Goal: Task Accomplishment & Management: Use online tool/utility

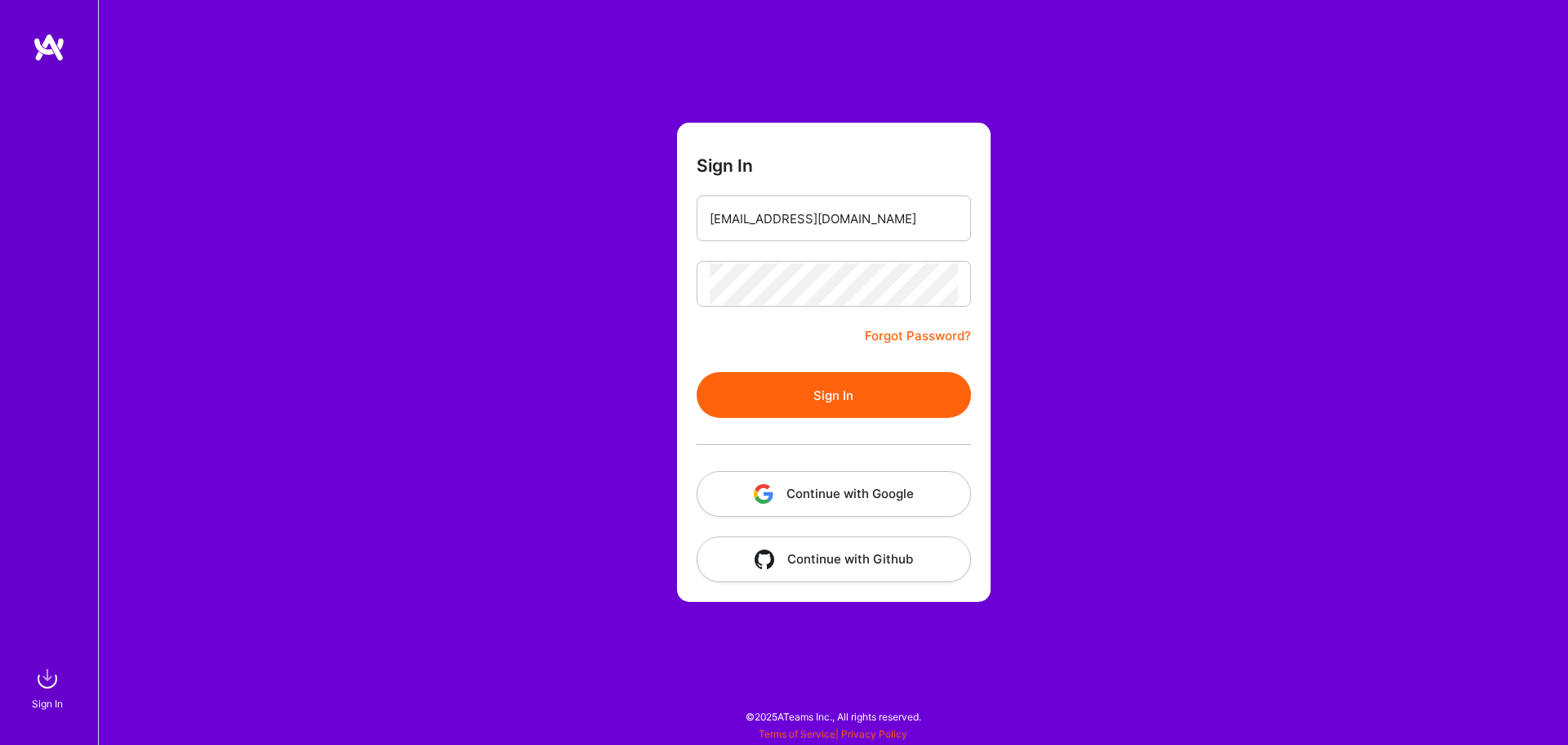
click at [807, 412] on button "Sign In" at bounding box center [833, 395] width 274 height 46
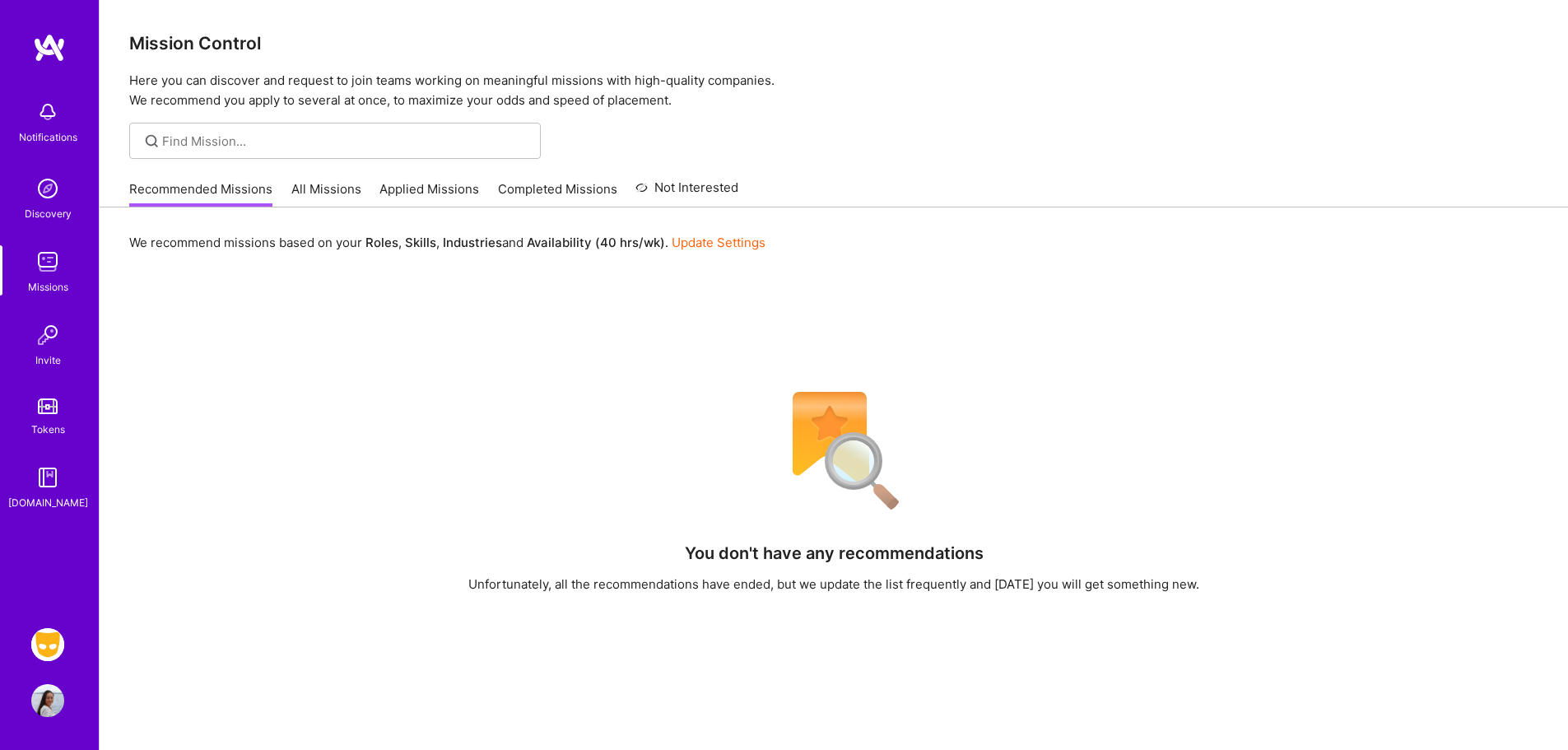
click at [52, 638] on img at bounding box center [48, 644] width 33 height 33
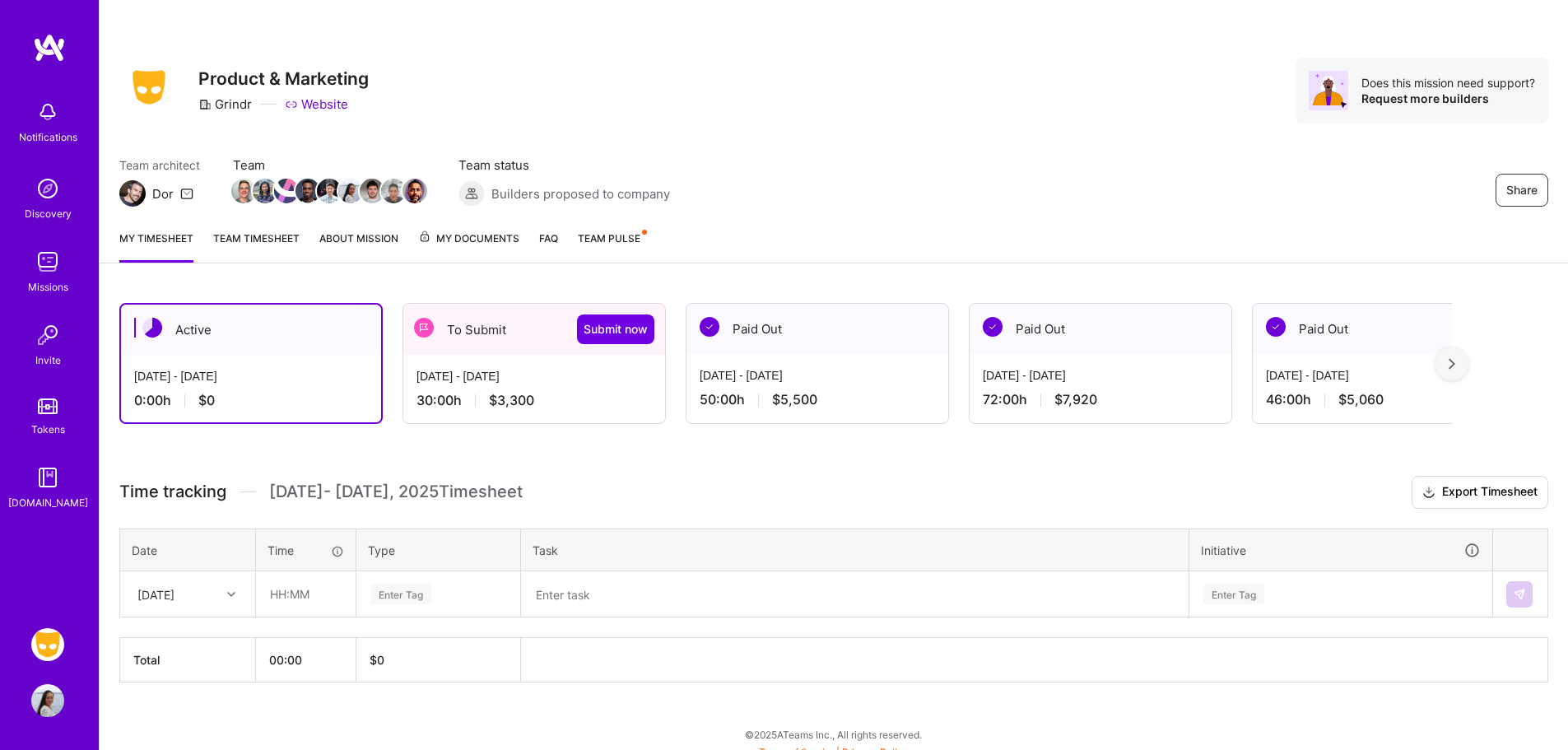
click at [517, 352] on div "To Submit Submit now" at bounding box center [534, 328] width 262 height 51
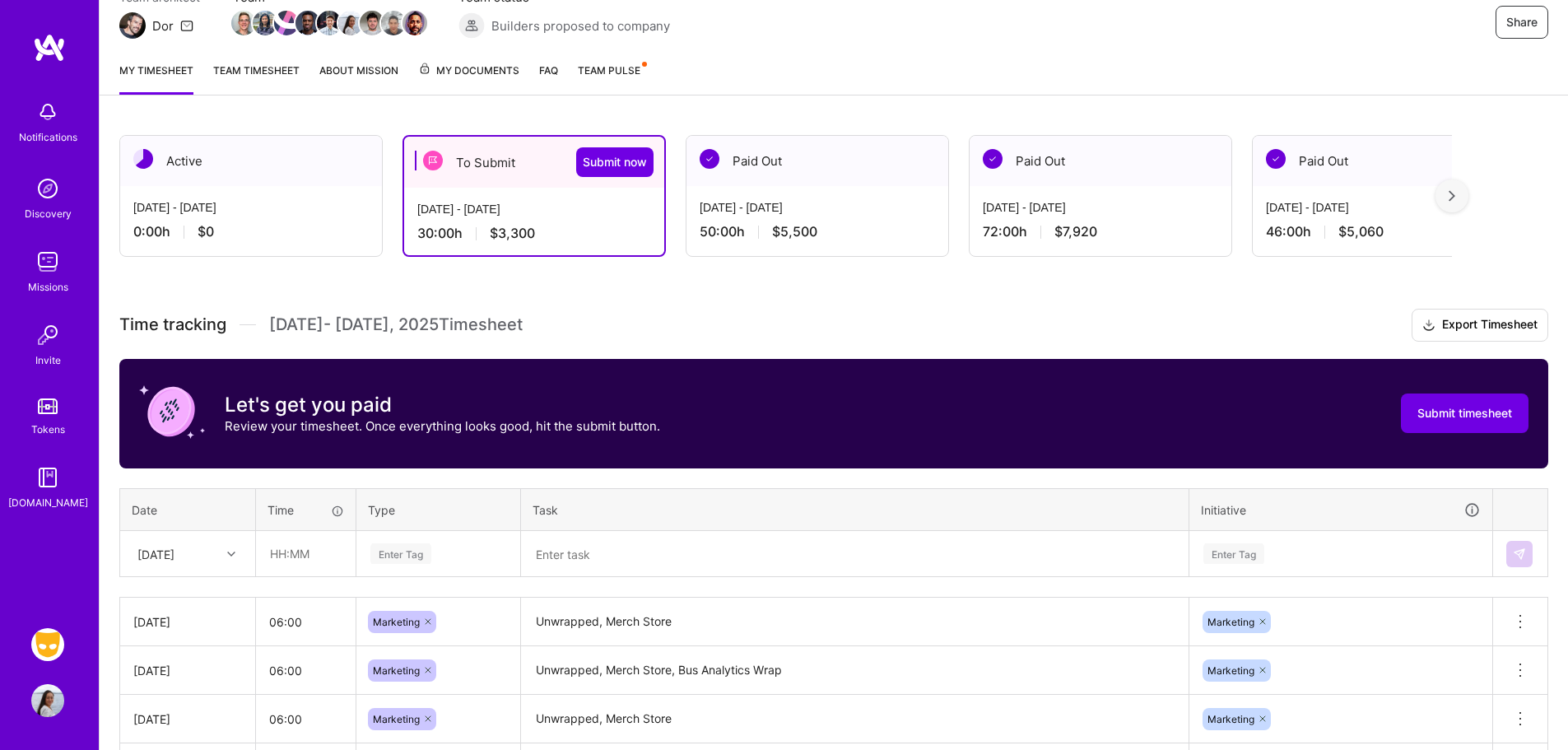
scroll to position [383, 0]
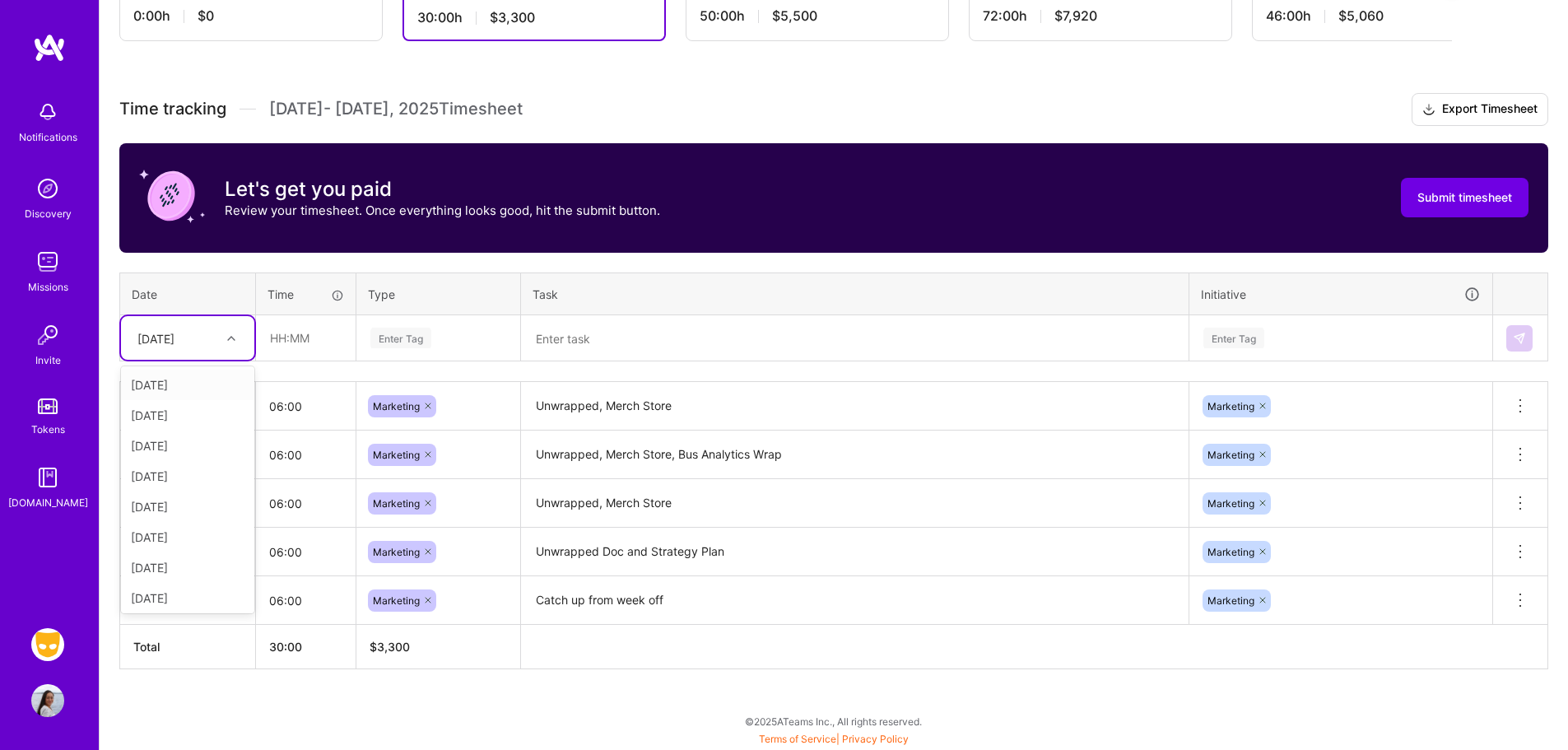
click at [206, 338] on div "[DATE]" at bounding box center [174, 337] width 91 height 27
click at [879, 670] on div "Active [DATE] - [DATE] 0:00 h $0 To Submit Submit now [DATE] - [DATE] 30:00 h $…" at bounding box center [833, 325] width 1468 height 850
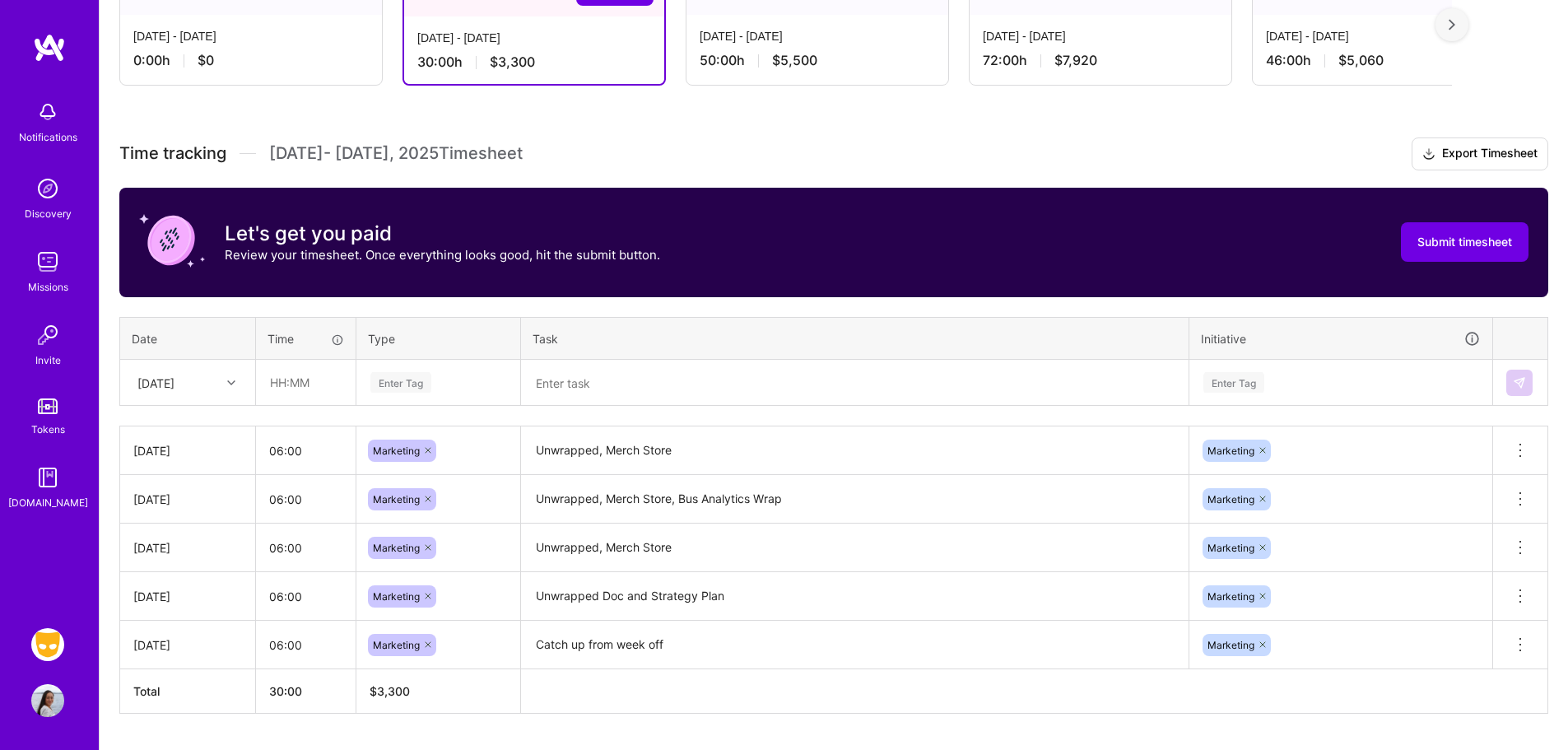
scroll to position [338, 0]
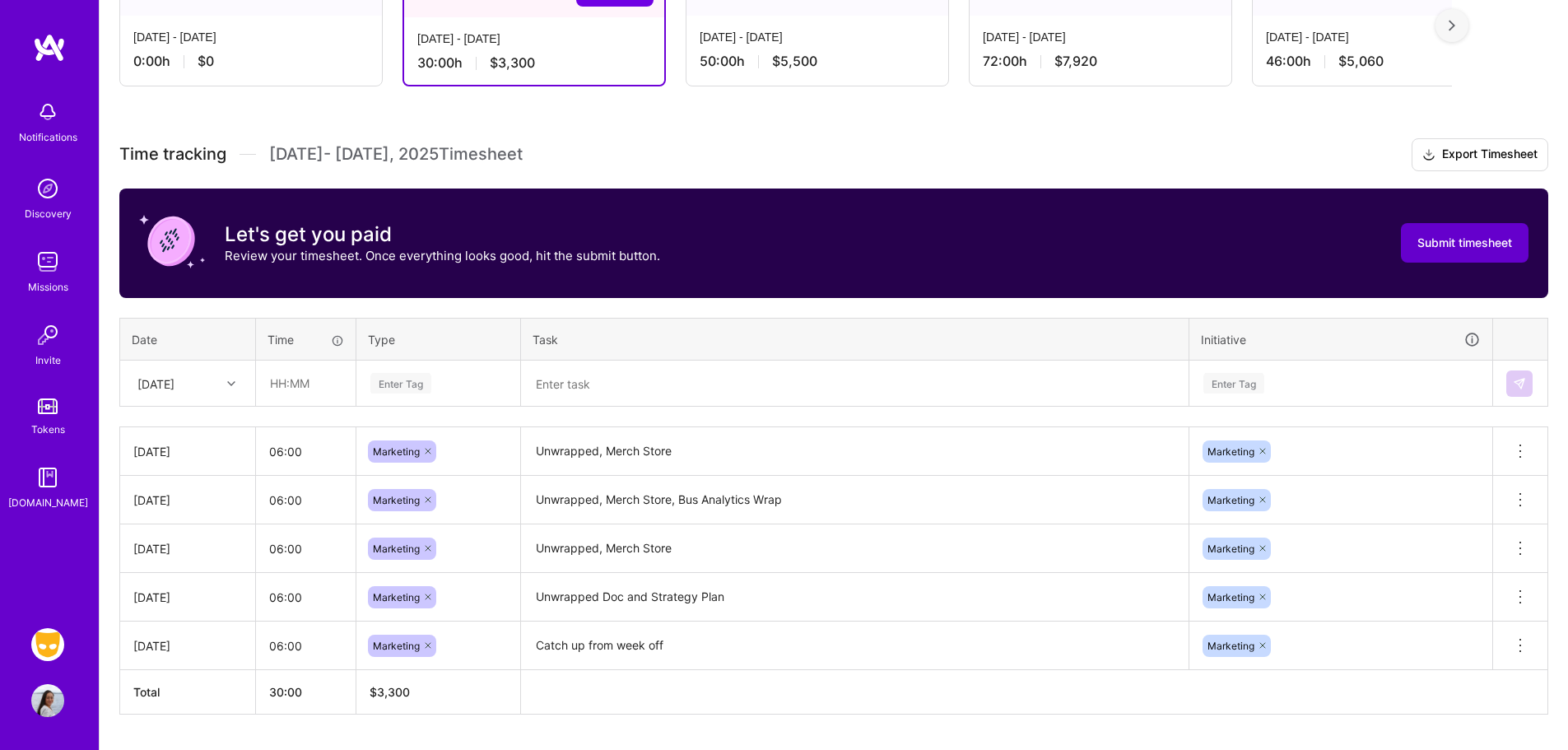
click at [1486, 236] on span "Submit timesheet" at bounding box center [1464, 243] width 94 height 17
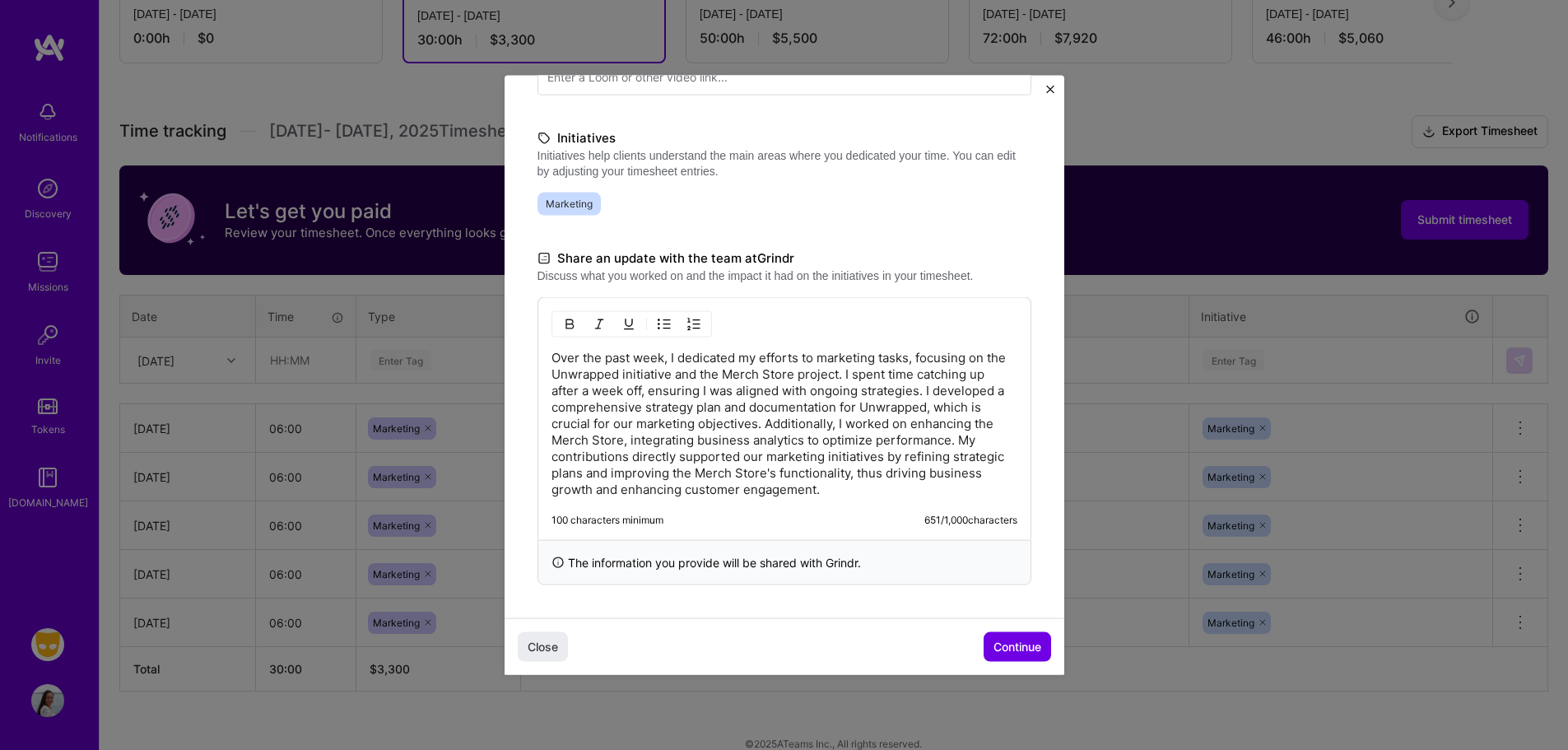
scroll to position [383, 0]
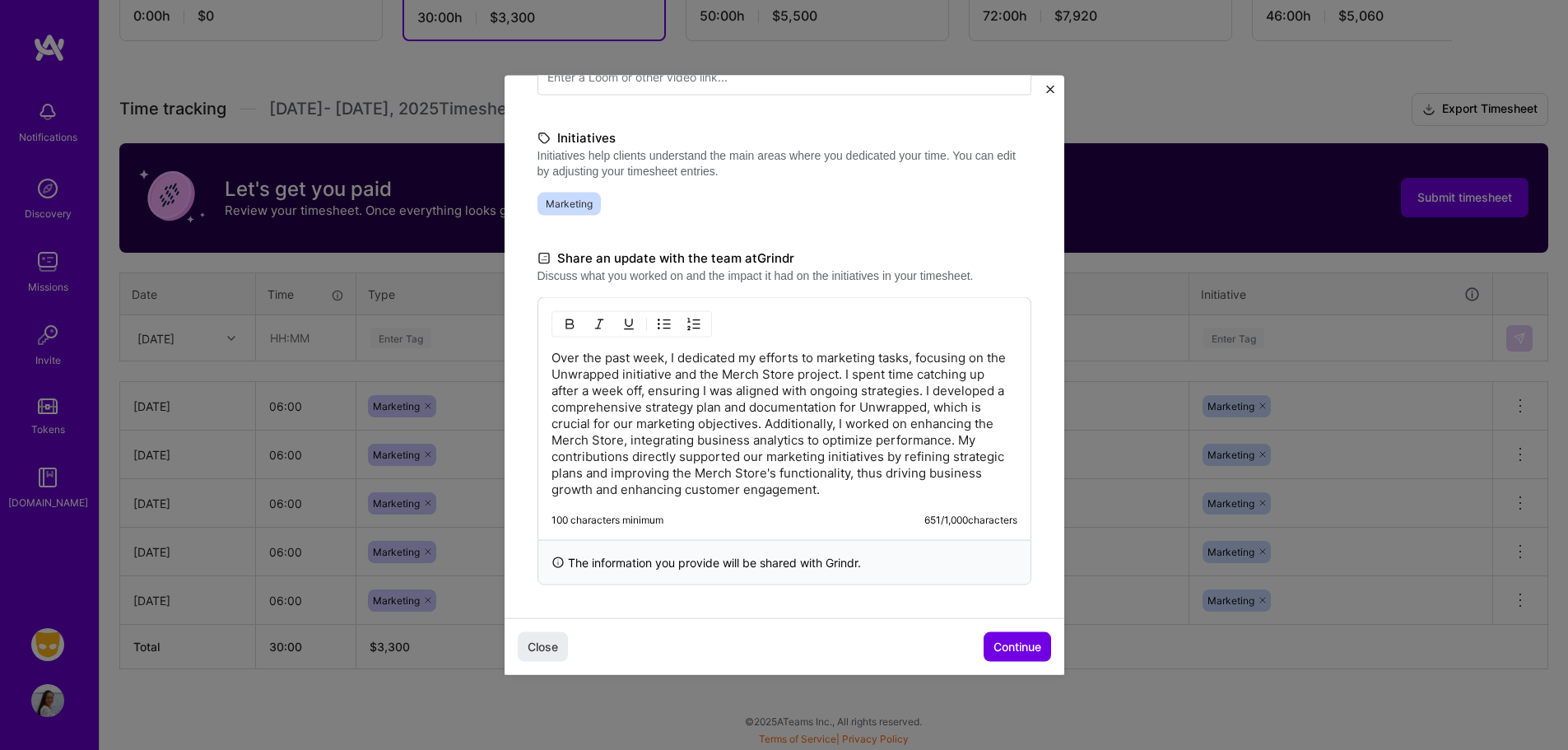
click at [620, 406] on p "Over the past week, I dedicated my efforts to marketing tasks, focusing on the …" at bounding box center [784, 422] width 466 height 148
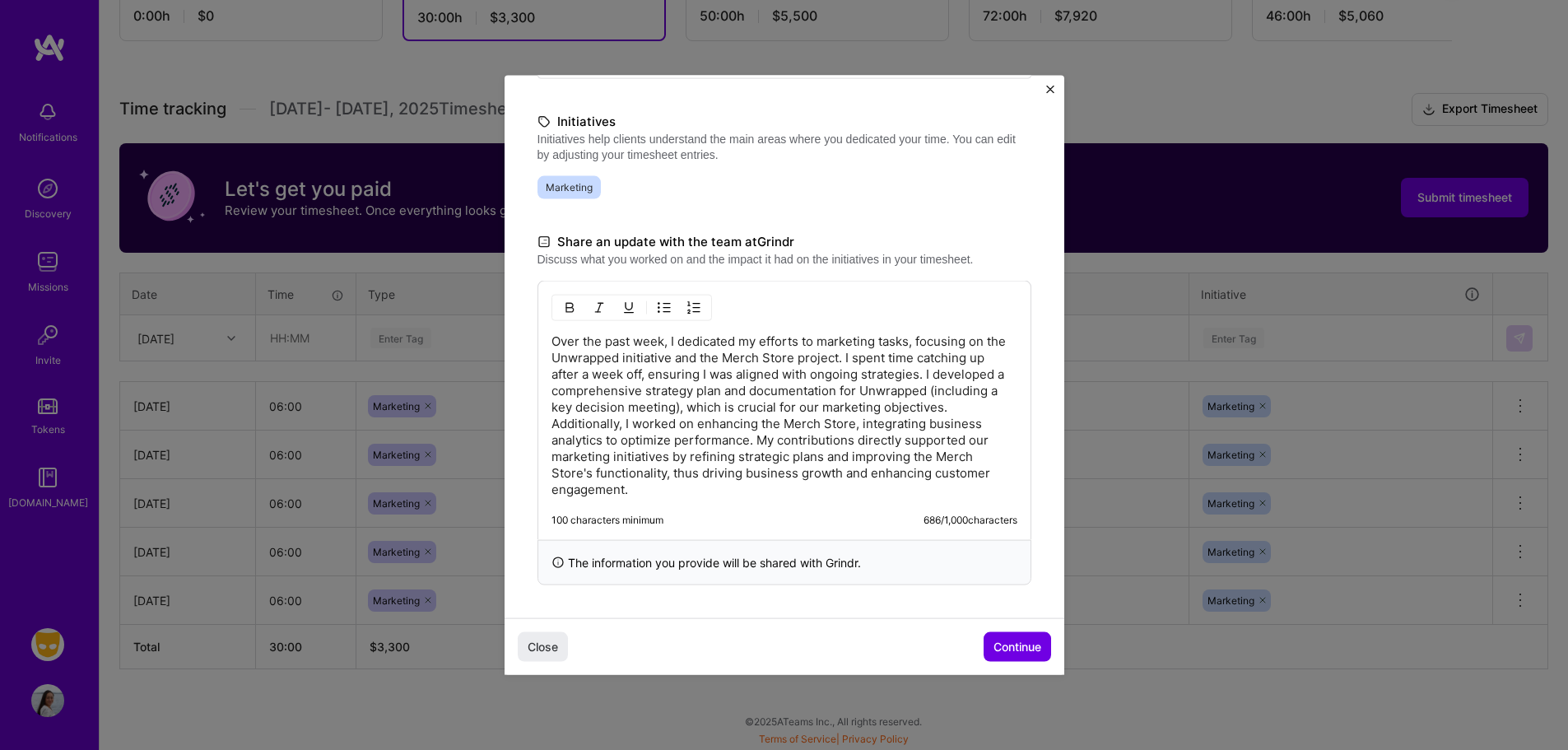
click at [876, 438] on p "Over the past week, I dedicated my efforts to marketing tasks, focusing on the …" at bounding box center [784, 414] width 466 height 164
drag, startPoint x: 758, startPoint y: 459, endPoint x: 916, endPoint y: 556, distance: 185.4
click at [916, 556] on div "Over the past week, I dedicated my efforts to marketing tasks, focusing on the …" at bounding box center [784, 431] width 494 height 304
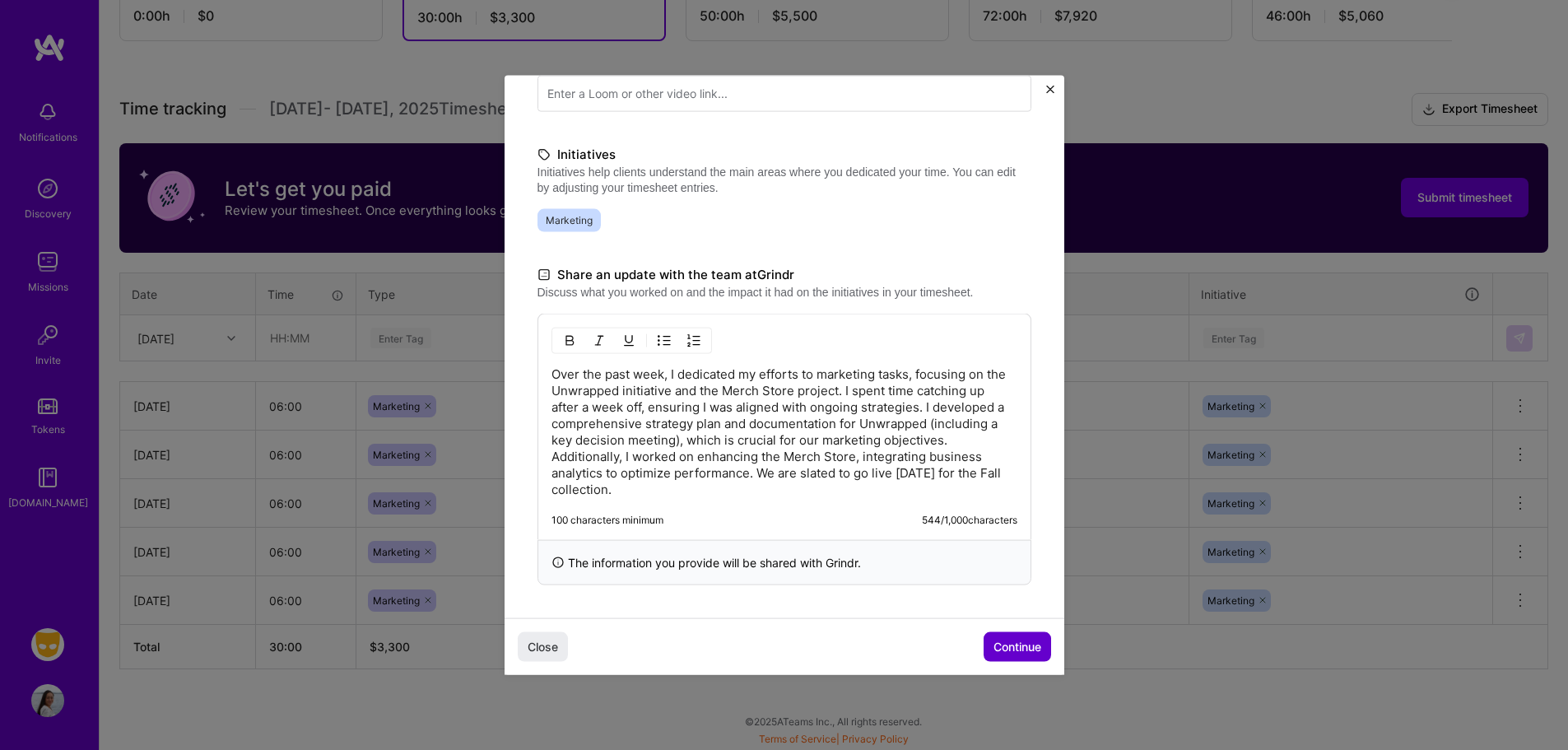
click at [1025, 654] on span "Continue" at bounding box center [1017, 646] width 48 height 17
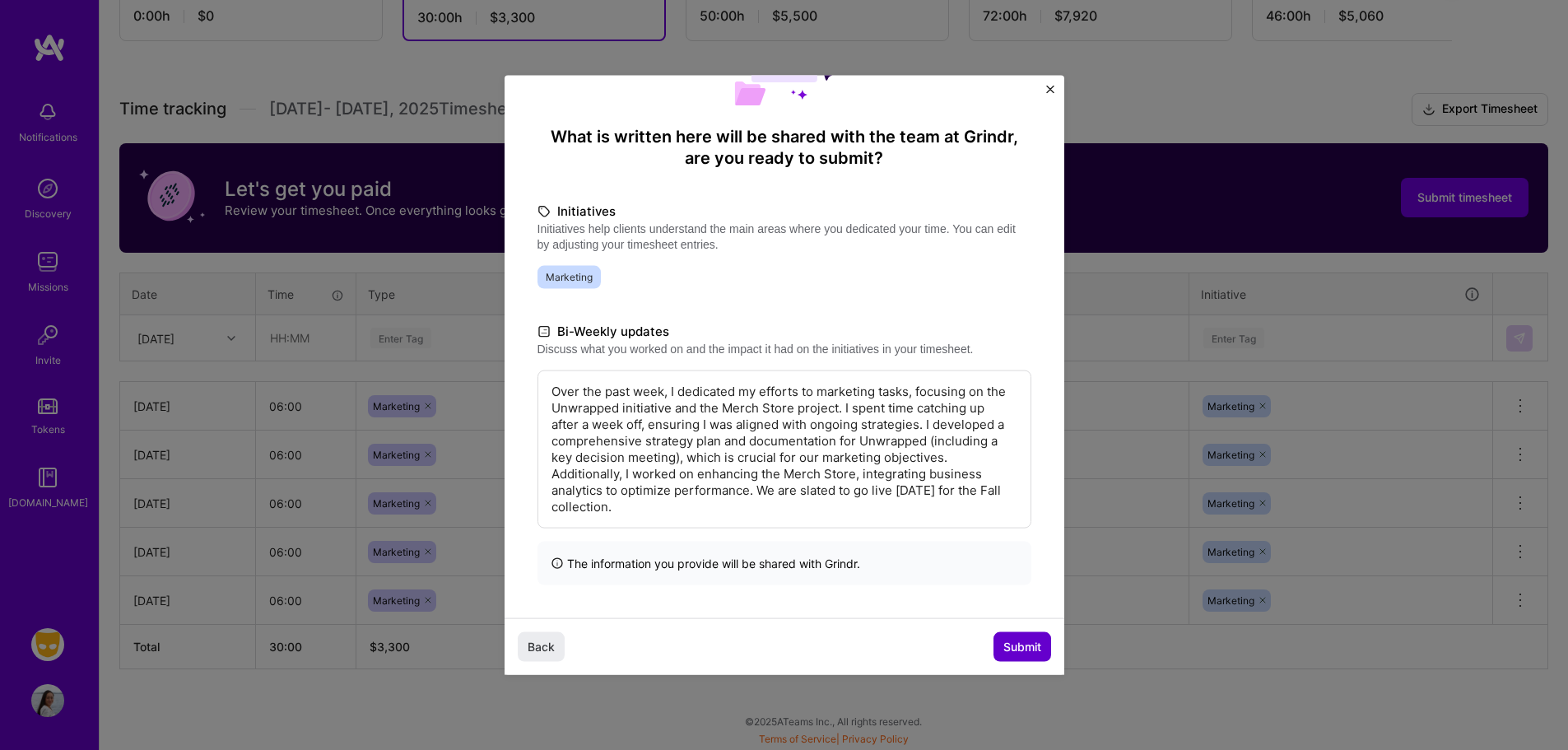
scroll to position [102, 0]
click at [1019, 647] on span "Submit" at bounding box center [1022, 646] width 38 height 17
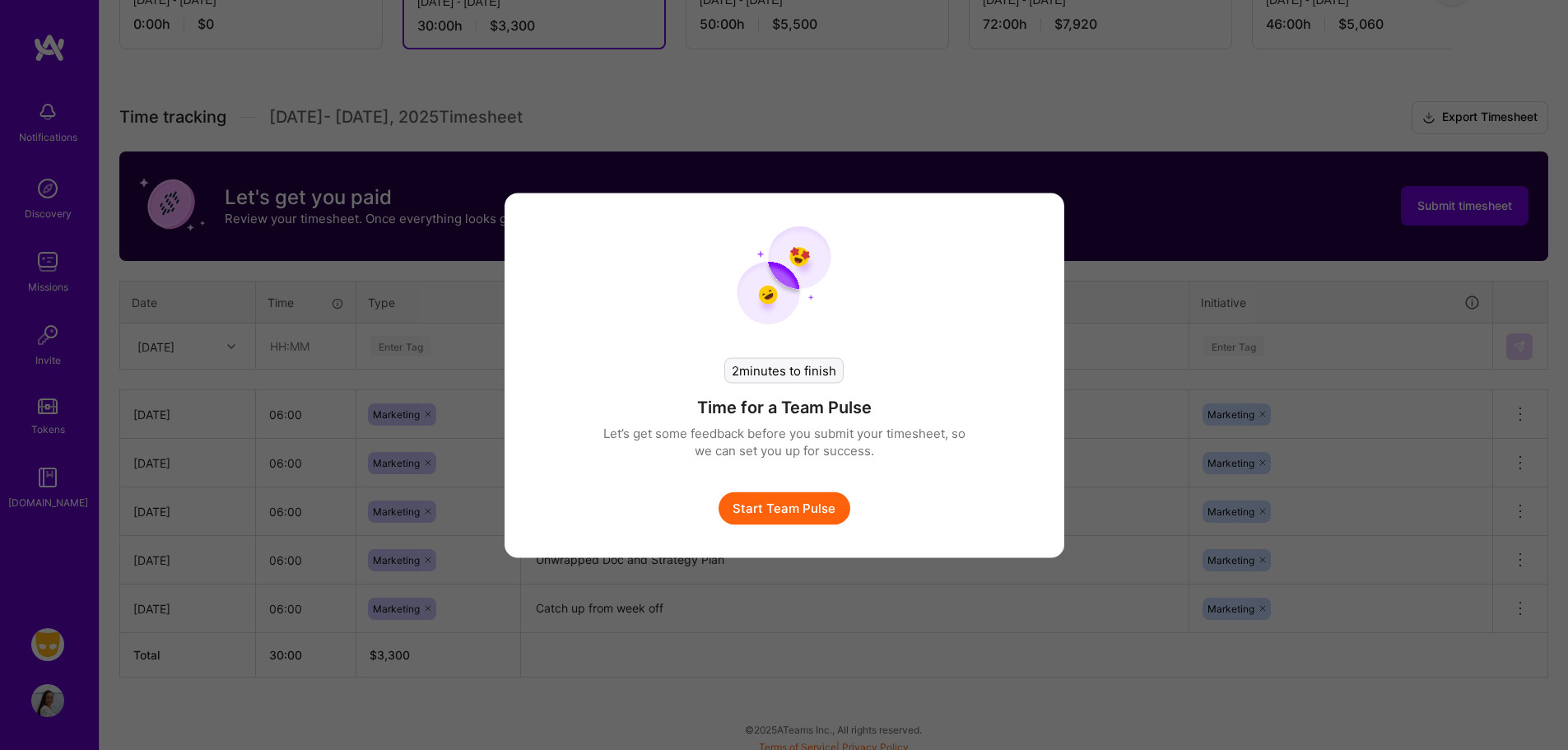
scroll to position [375, 0]
click at [814, 513] on button "Start Team Pulse" at bounding box center [790, 507] width 132 height 33
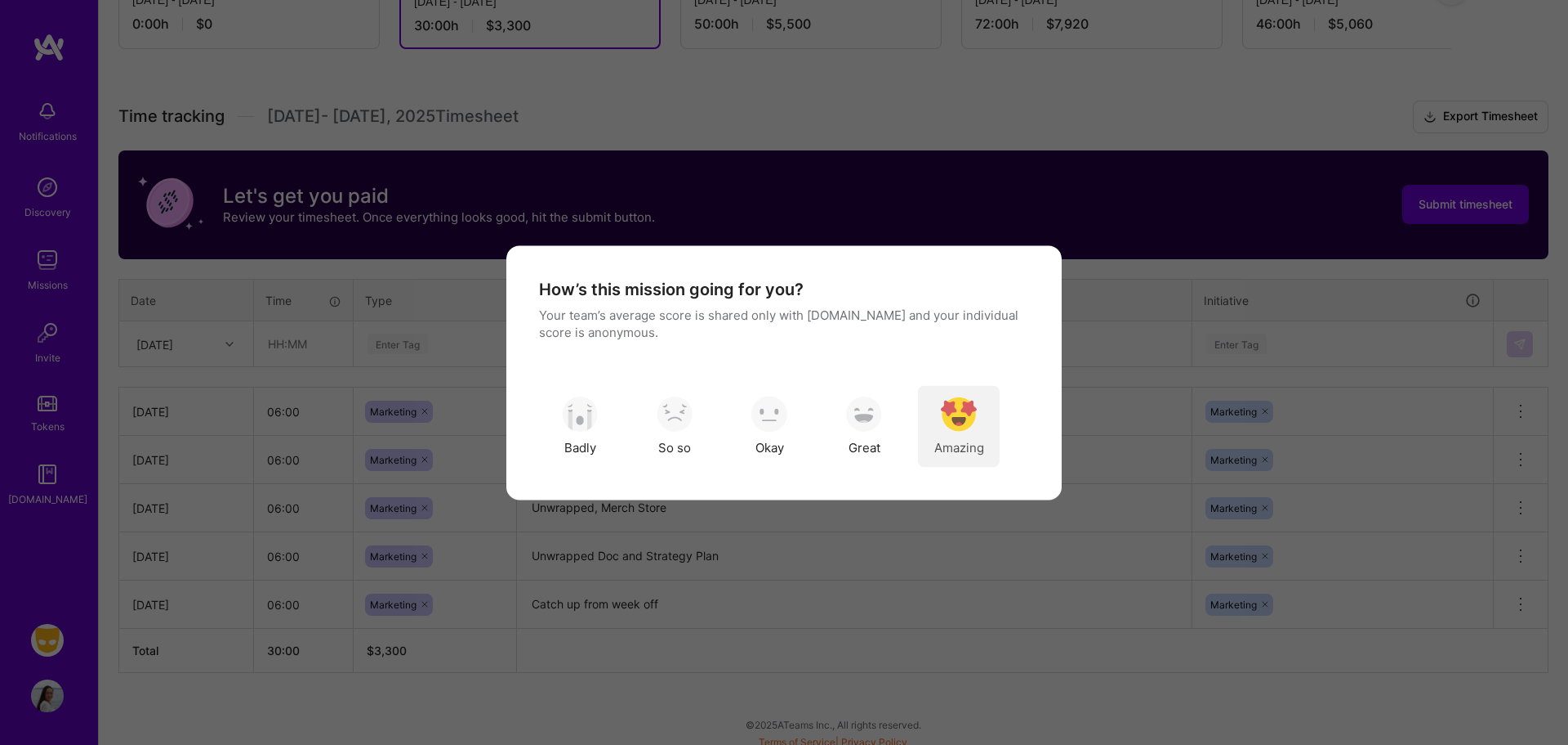
click at [969, 425] on img "modal" at bounding box center [959, 414] width 36 height 36
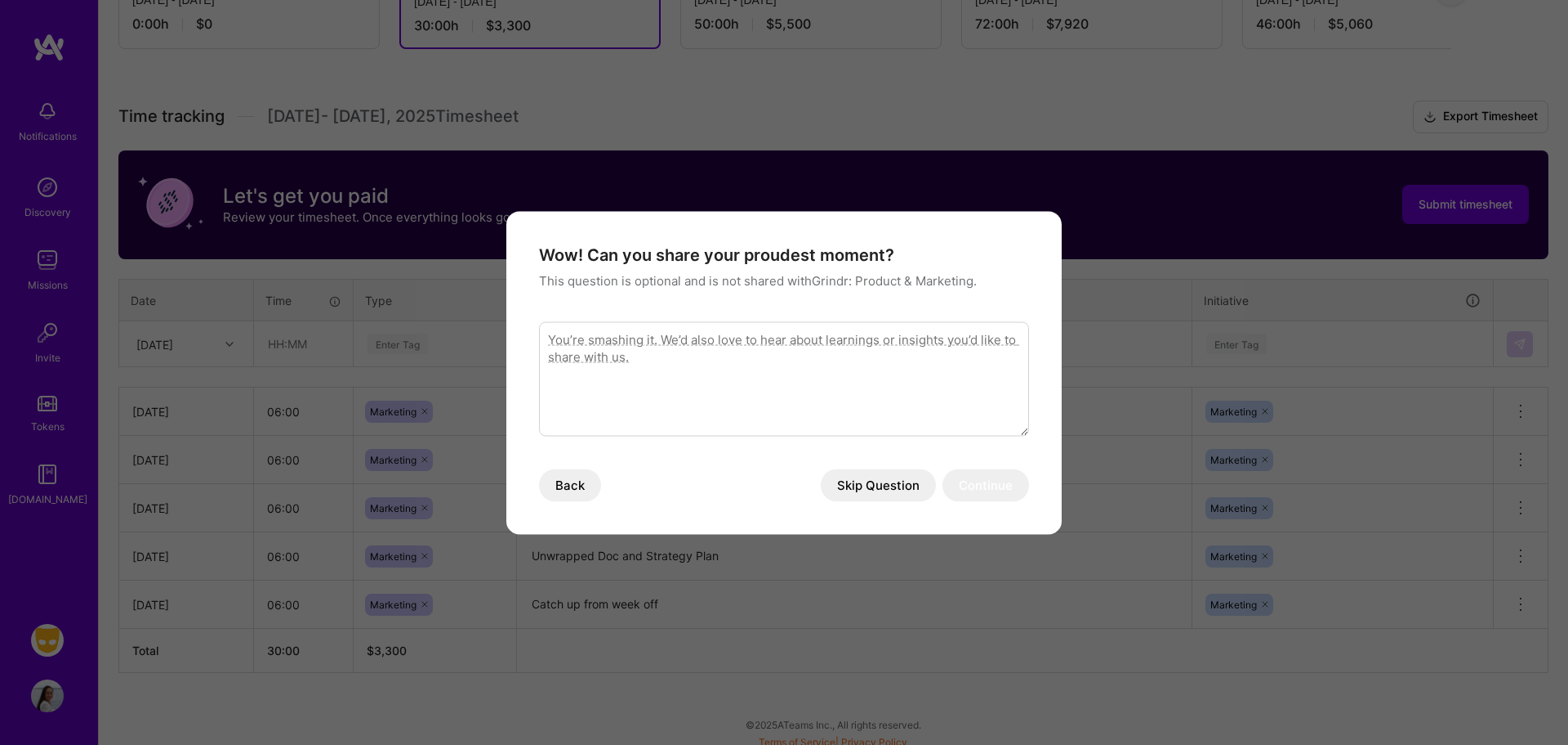
click at [897, 486] on button "Skip Question" at bounding box center [878, 484] width 115 height 32
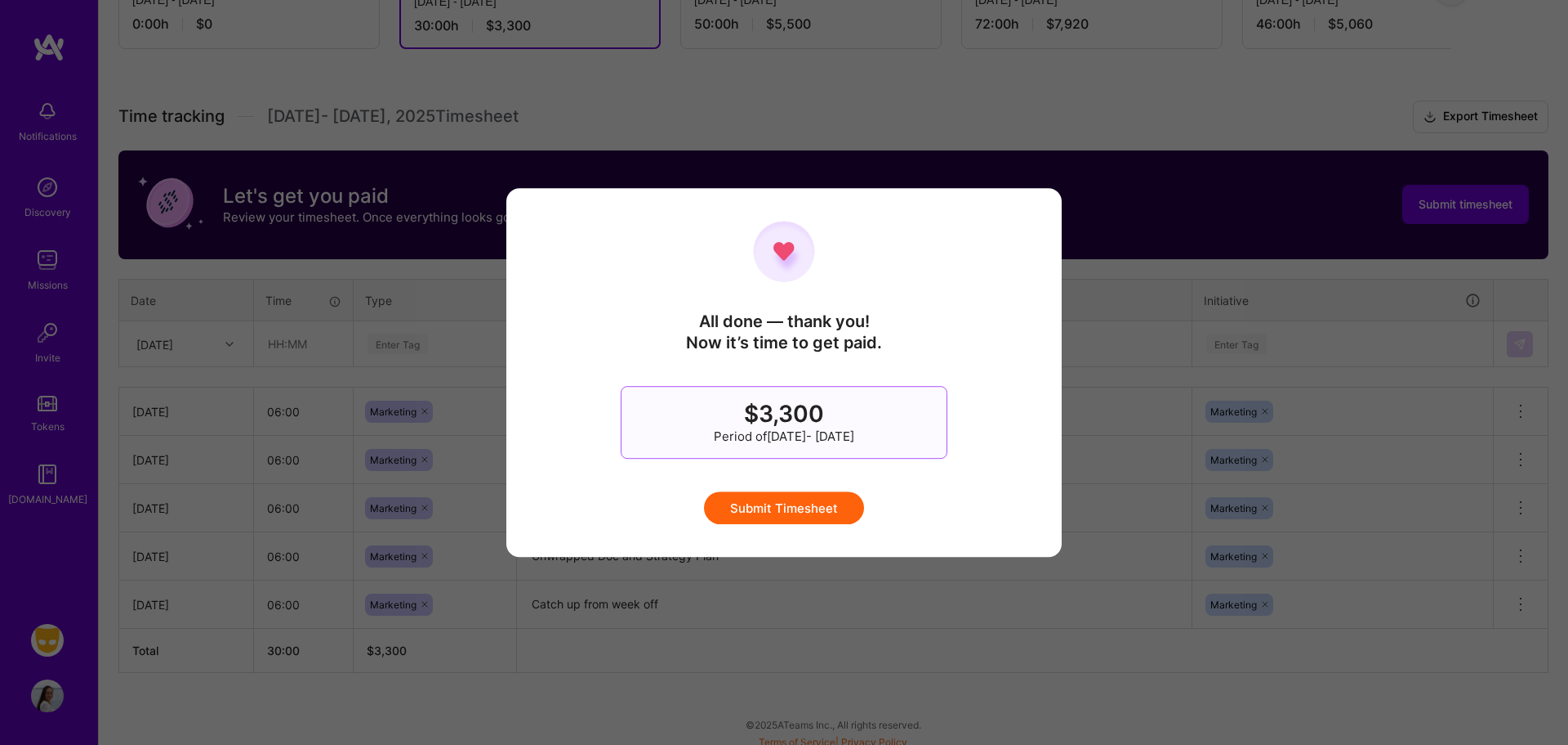
click at [807, 506] on button "Submit Timesheet" at bounding box center [784, 507] width 160 height 32
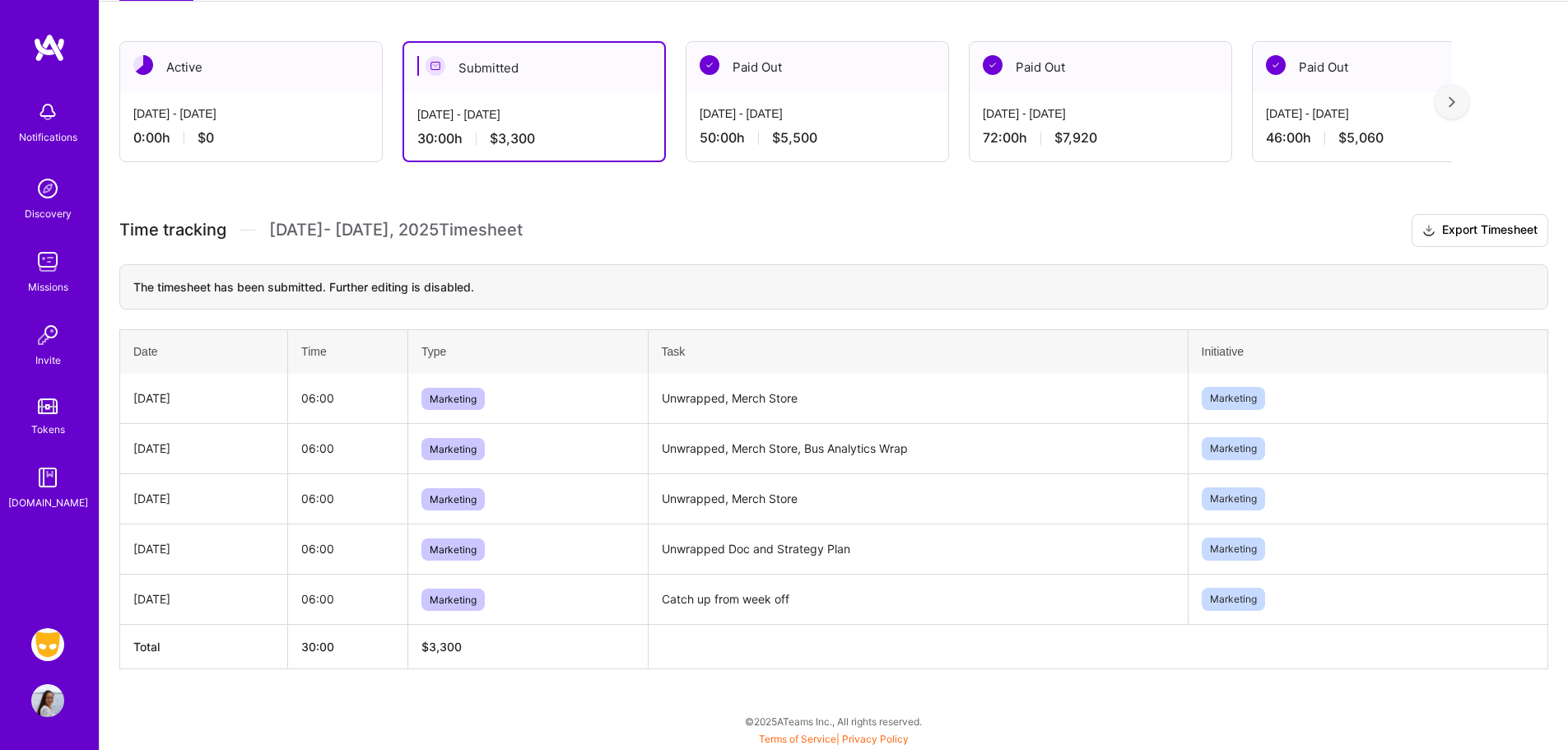
scroll to position [262, 0]
click at [200, 96] on div "[DATE] - [DATE] 0:00 h $0" at bounding box center [251, 126] width 262 height 67
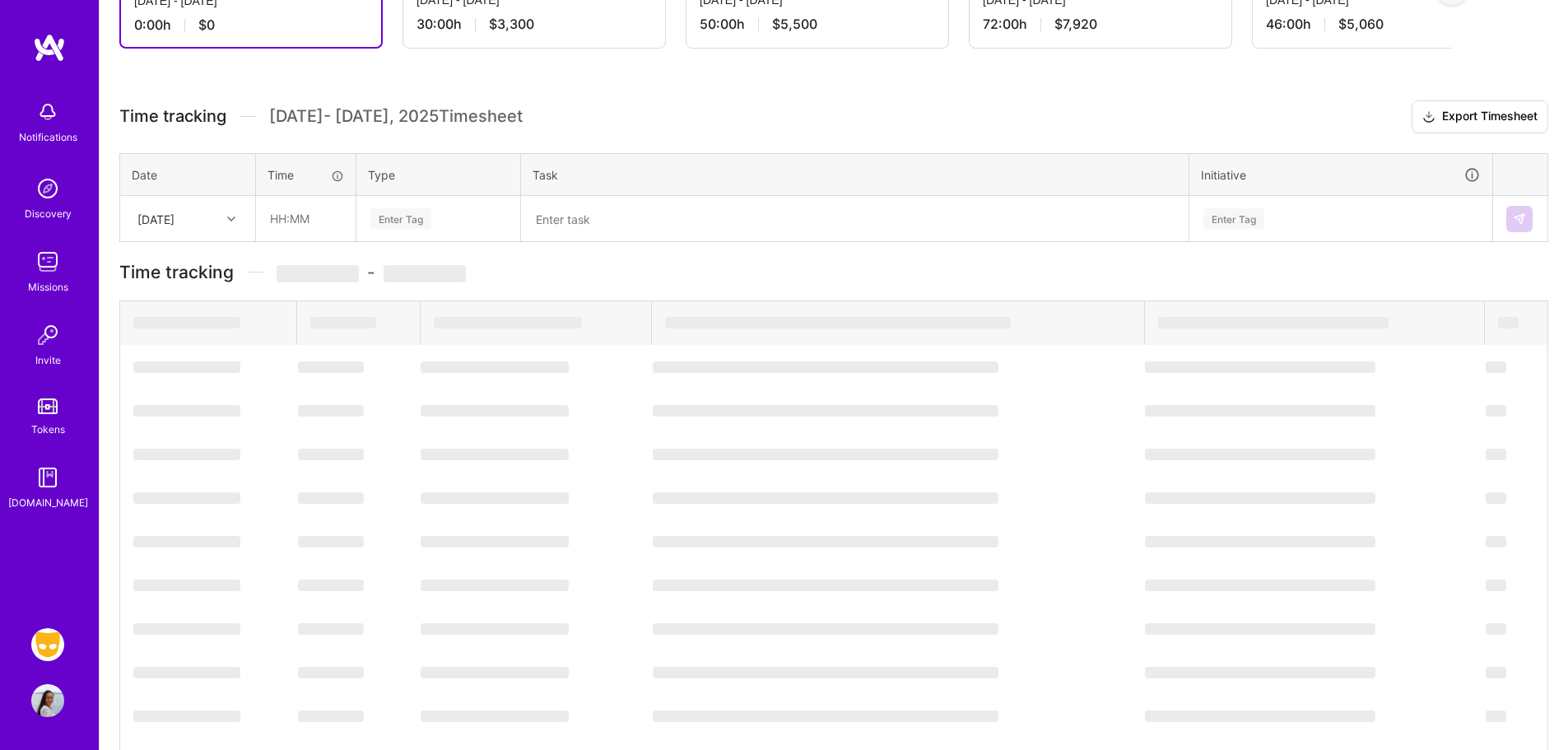
scroll to position [13, 0]
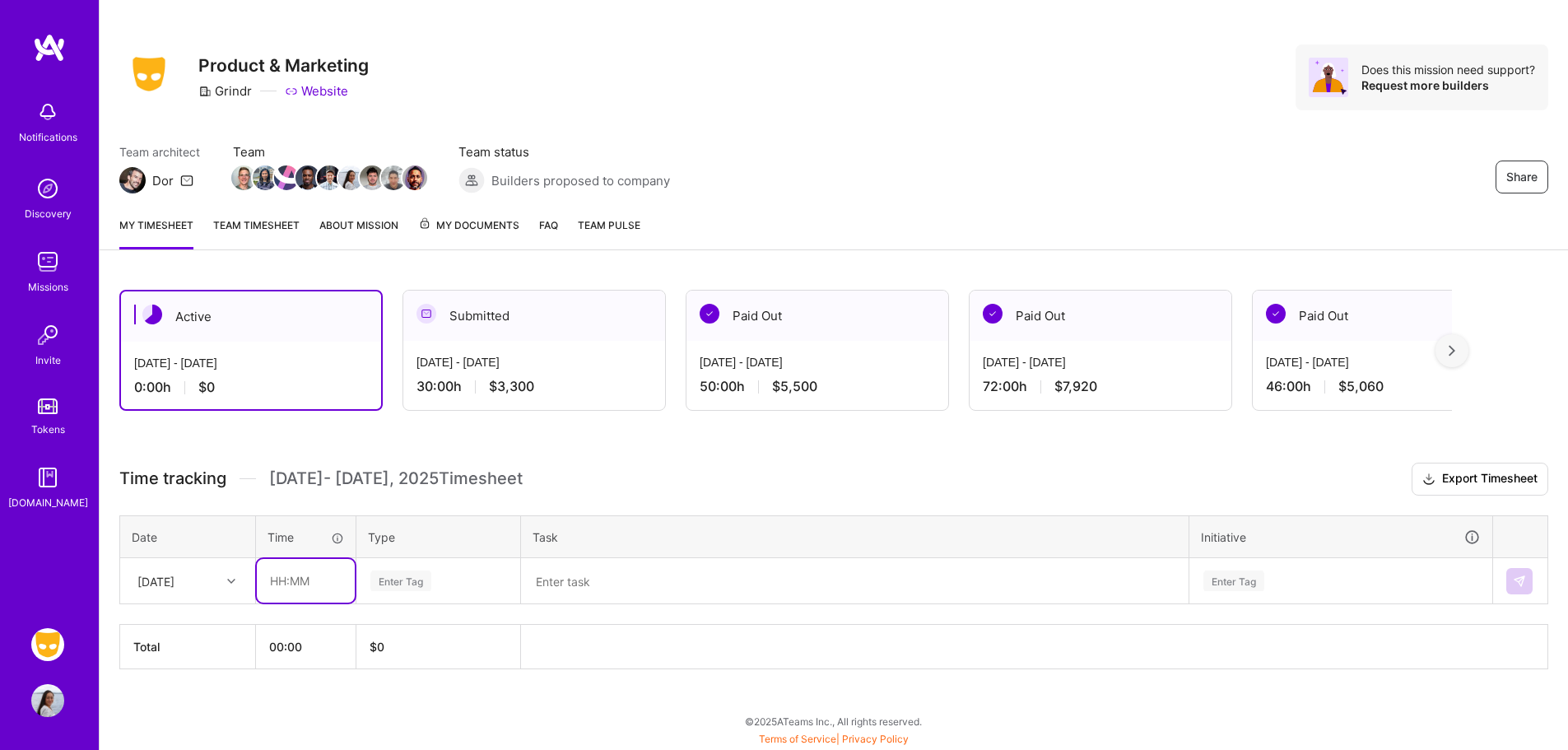
click at [280, 589] on input "text" at bounding box center [305, 581] width 98 height 44
type input "06:00"
click at [414, 589] on div "Enter Tag" at bounding box center [400, 581] width 60 height 26
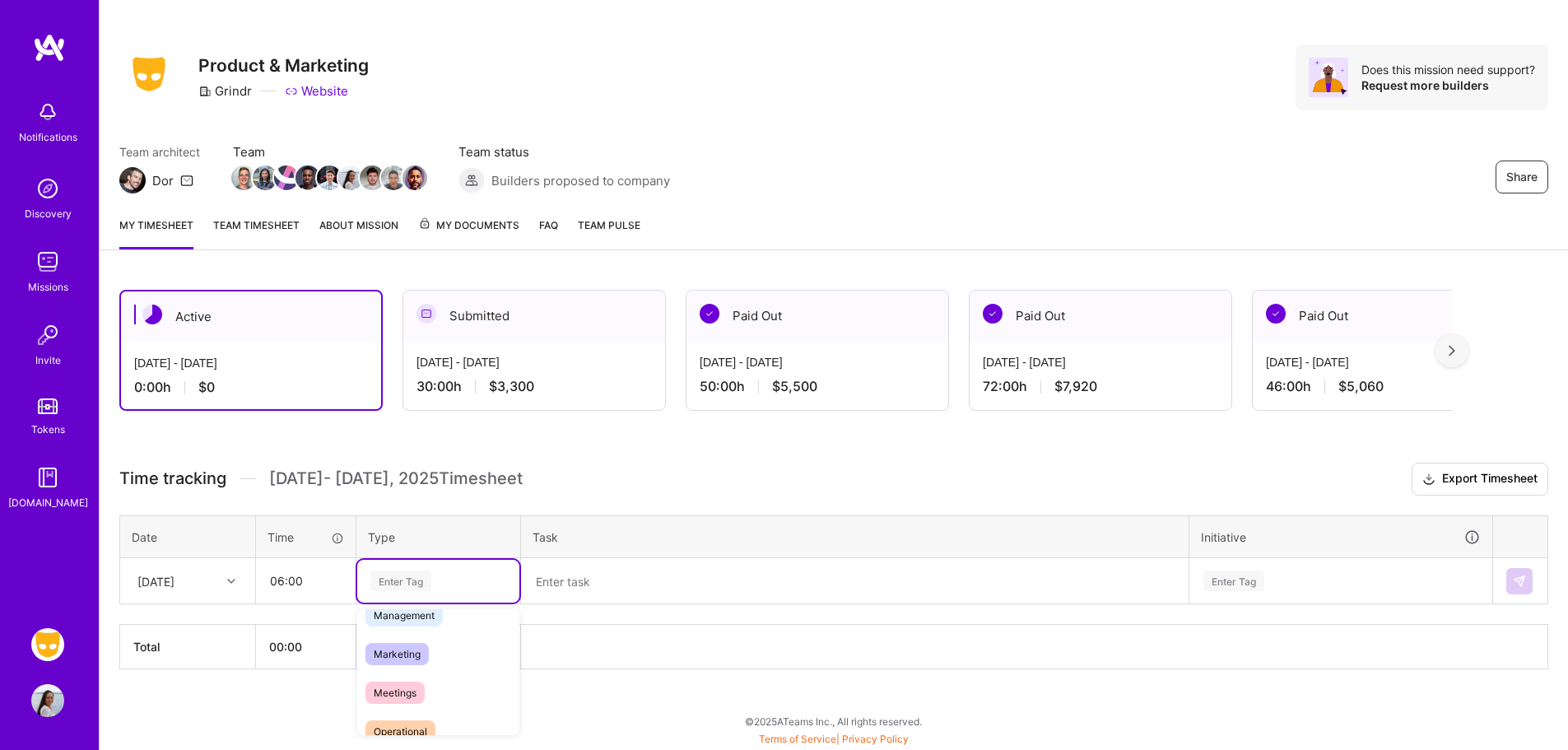
scroll to position [218, 0]
drag, startPoint x: 433, startPoint y: 658, endPoint x: 496, endPoint y: 628, distance: 69.8
click at [433, 659] on div "Marketing" at bounding box center [438, 648] width 163 height 39
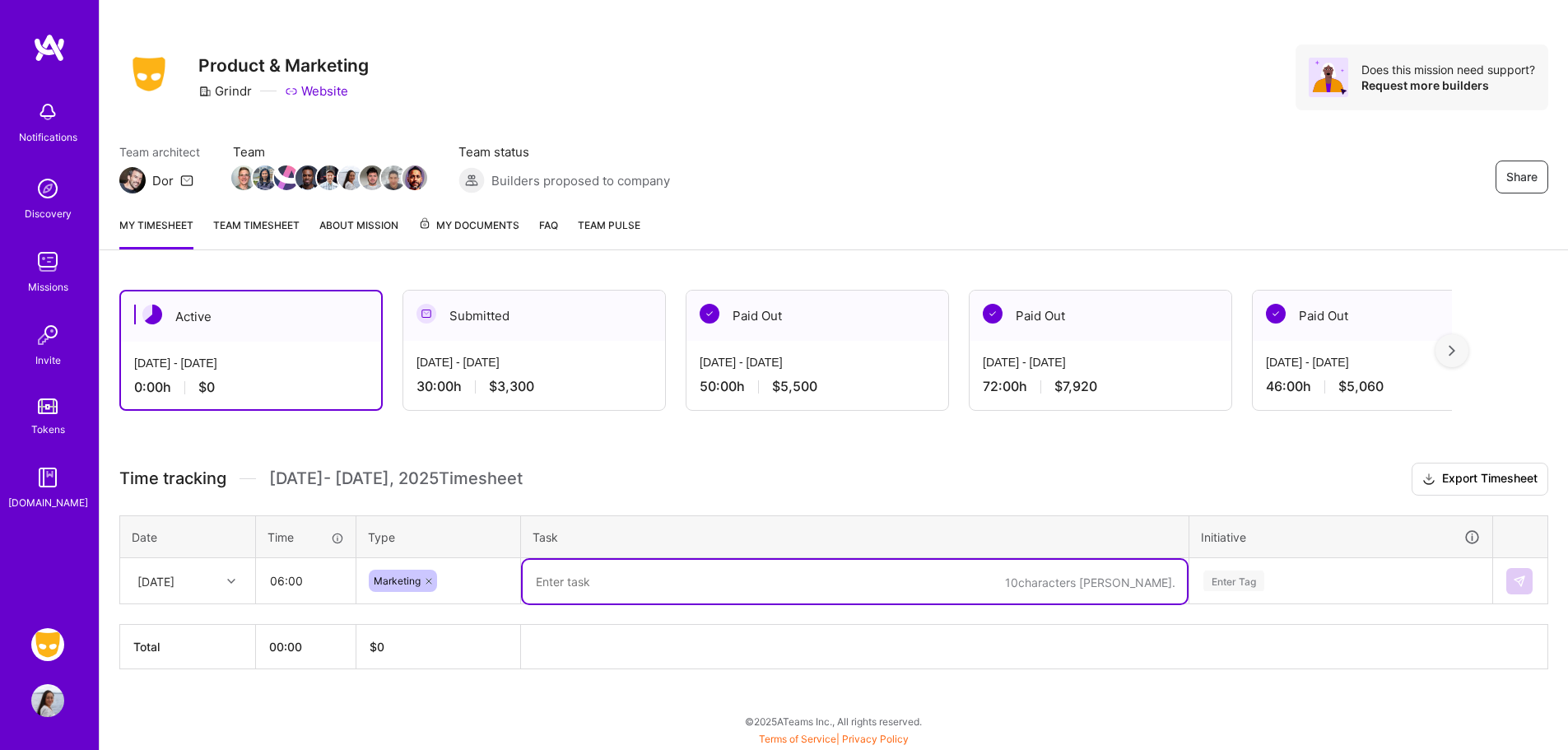
click at [594, 583] on textarea at bounding box center [854, 582] width 664 height 44
type textarea "Unwrapped Prep"
click at [1306, 578] on div "Enter Tag" at bounding box center [1341, 581] width 301 height 43
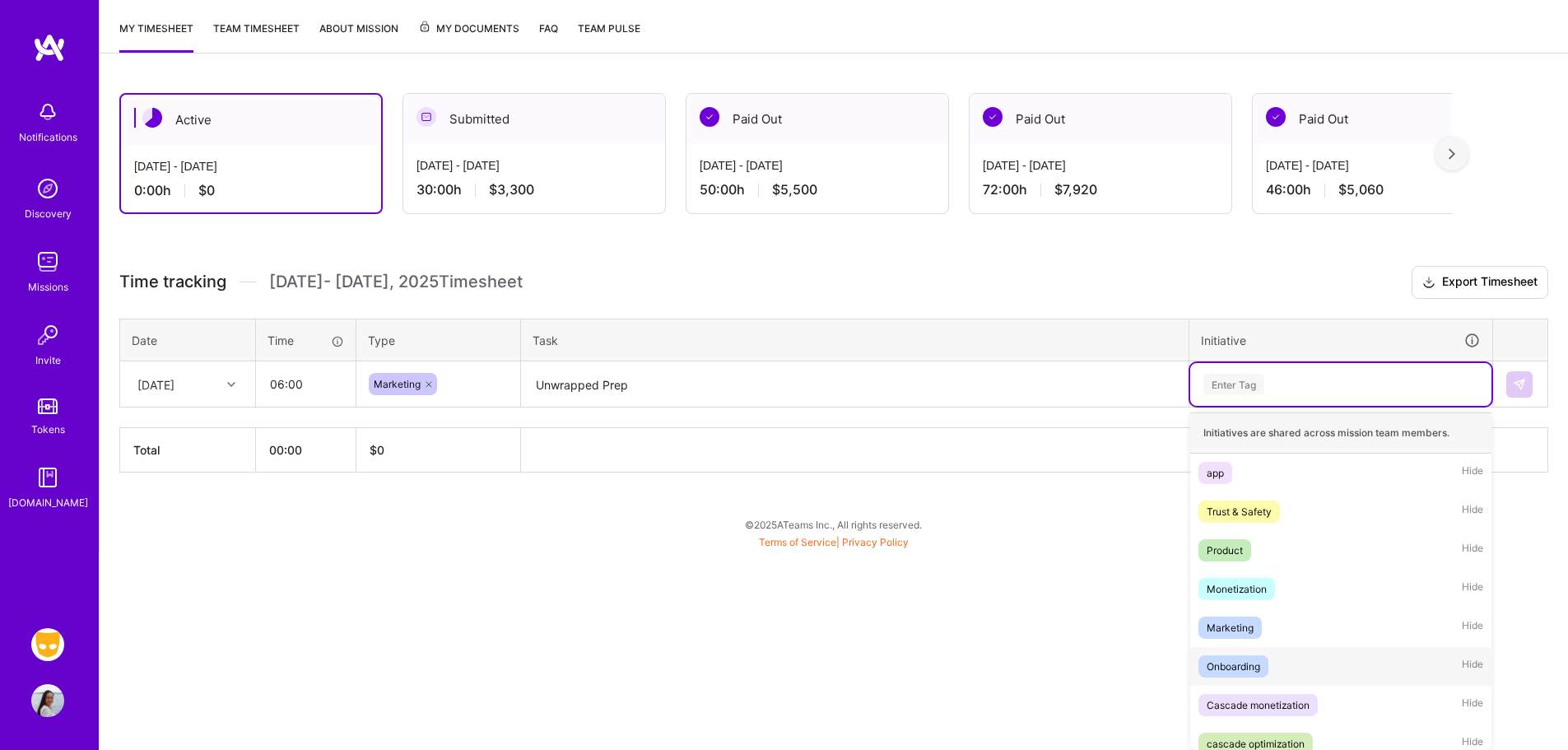
click at [1238, 652] on div "Onboarding Hide" at bounding box center [1341, 666] width 301 height 39
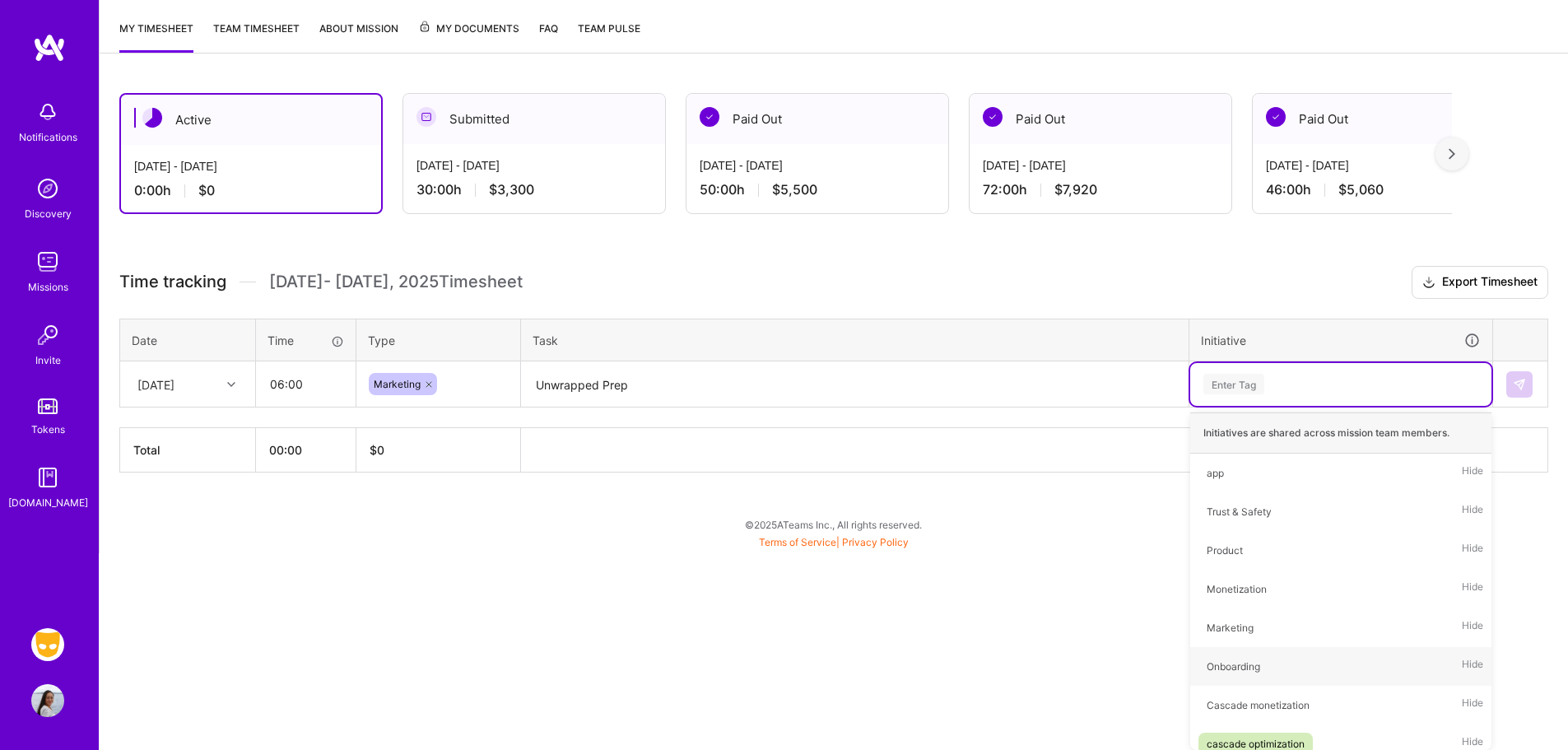
scroll to position [13, 0]
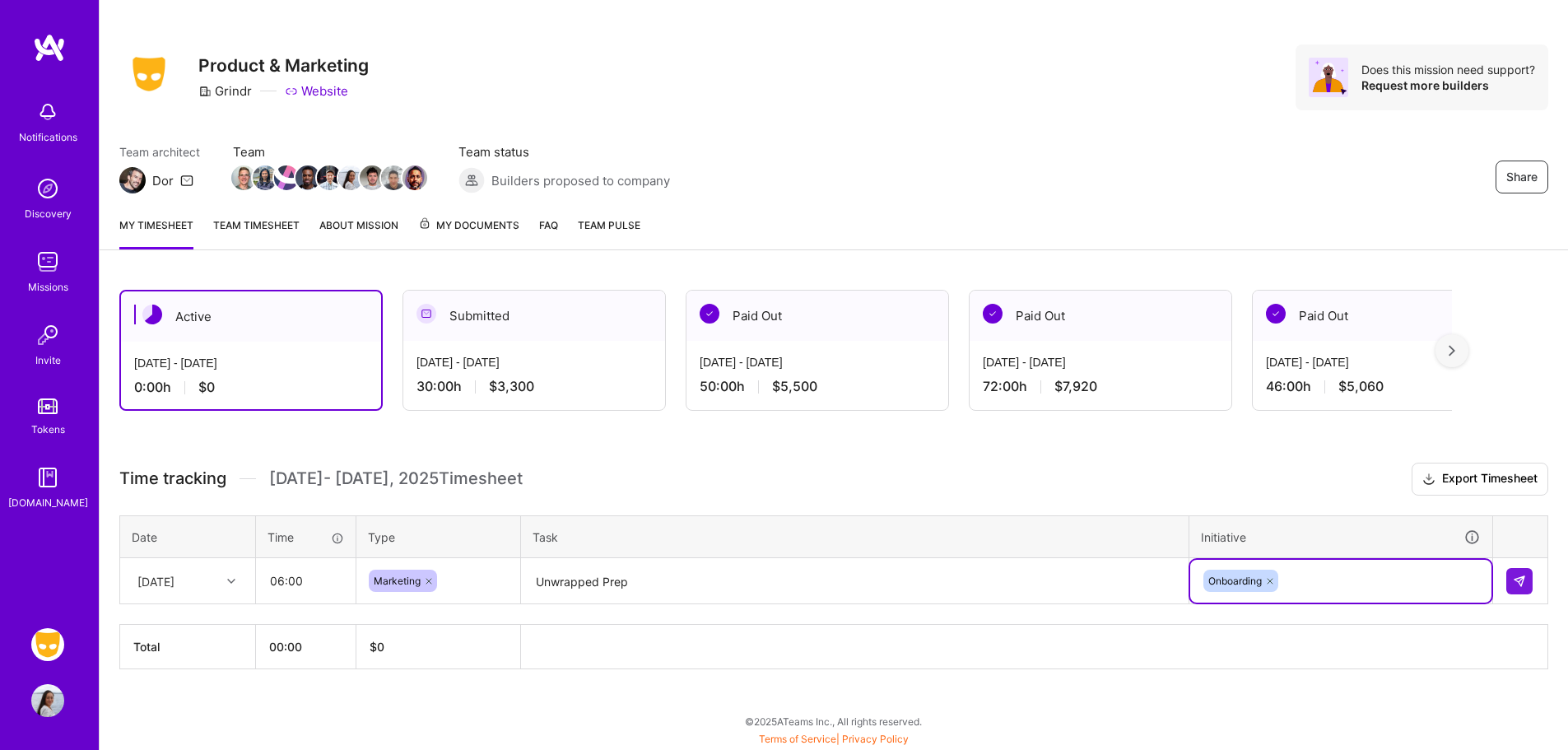
click at [1270, 579] on icon at bounding box center [1270, 581] width 5 height 5
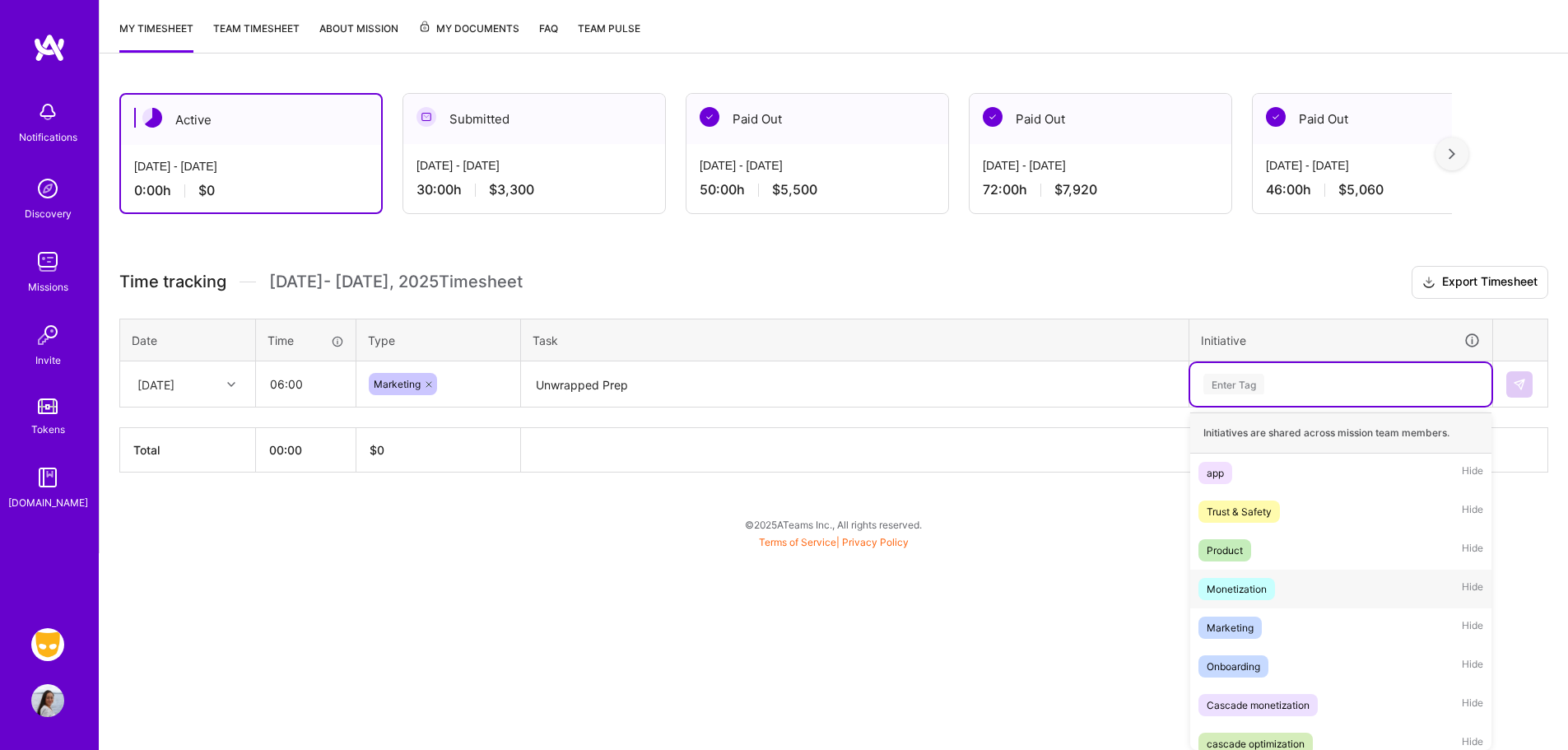
click at [1290, 405] on div "option Onboarding, deselected. option Monetization focused, 4 of 8. 8 results a…" at bounding box center [1341, 383] width 301 height 43
click at [1254, 635] on span "Marketing" at bounding box center [1230, 627] width 63 height 22
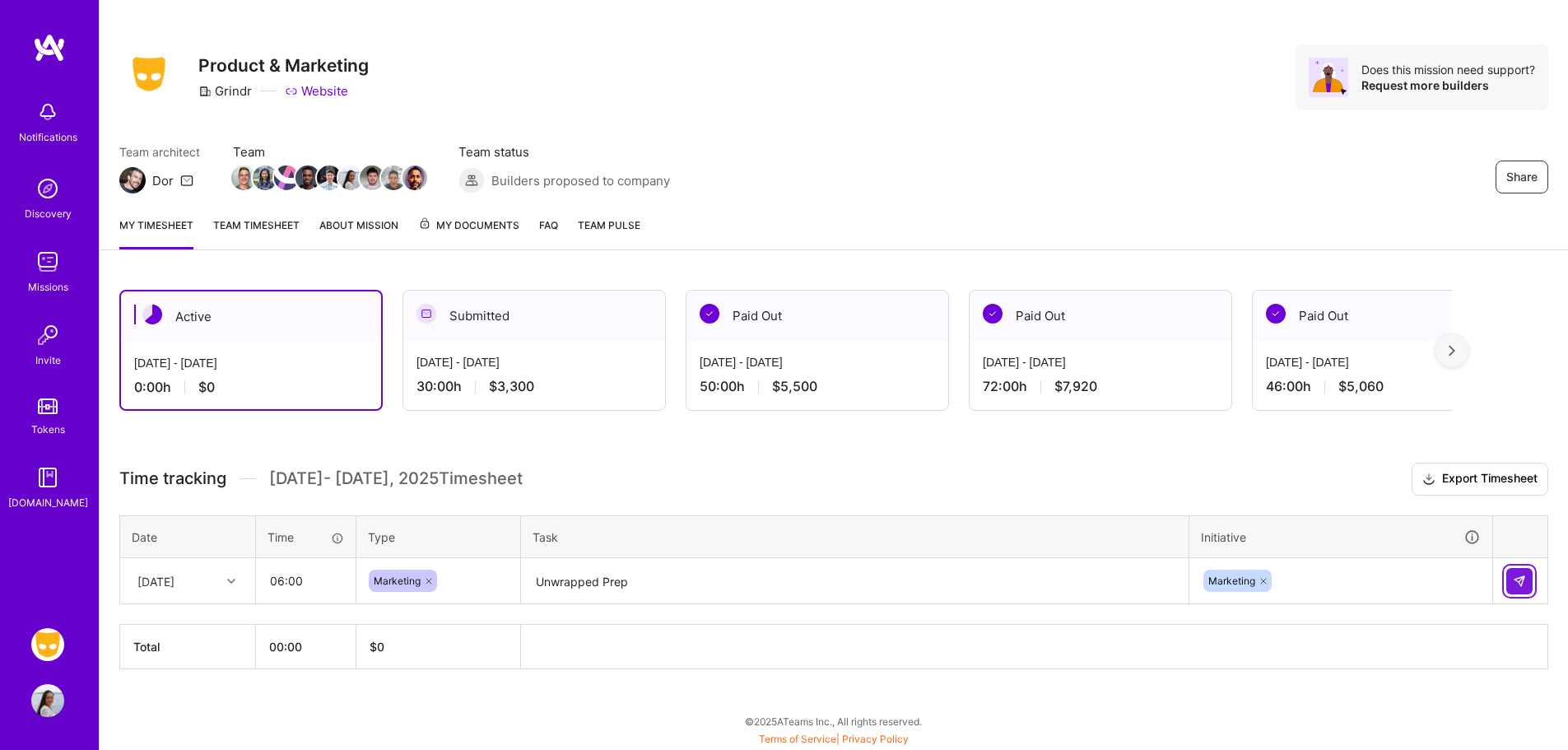
click at [1509, 582] on button at bounding box center [1519, 581] width 27 height 27
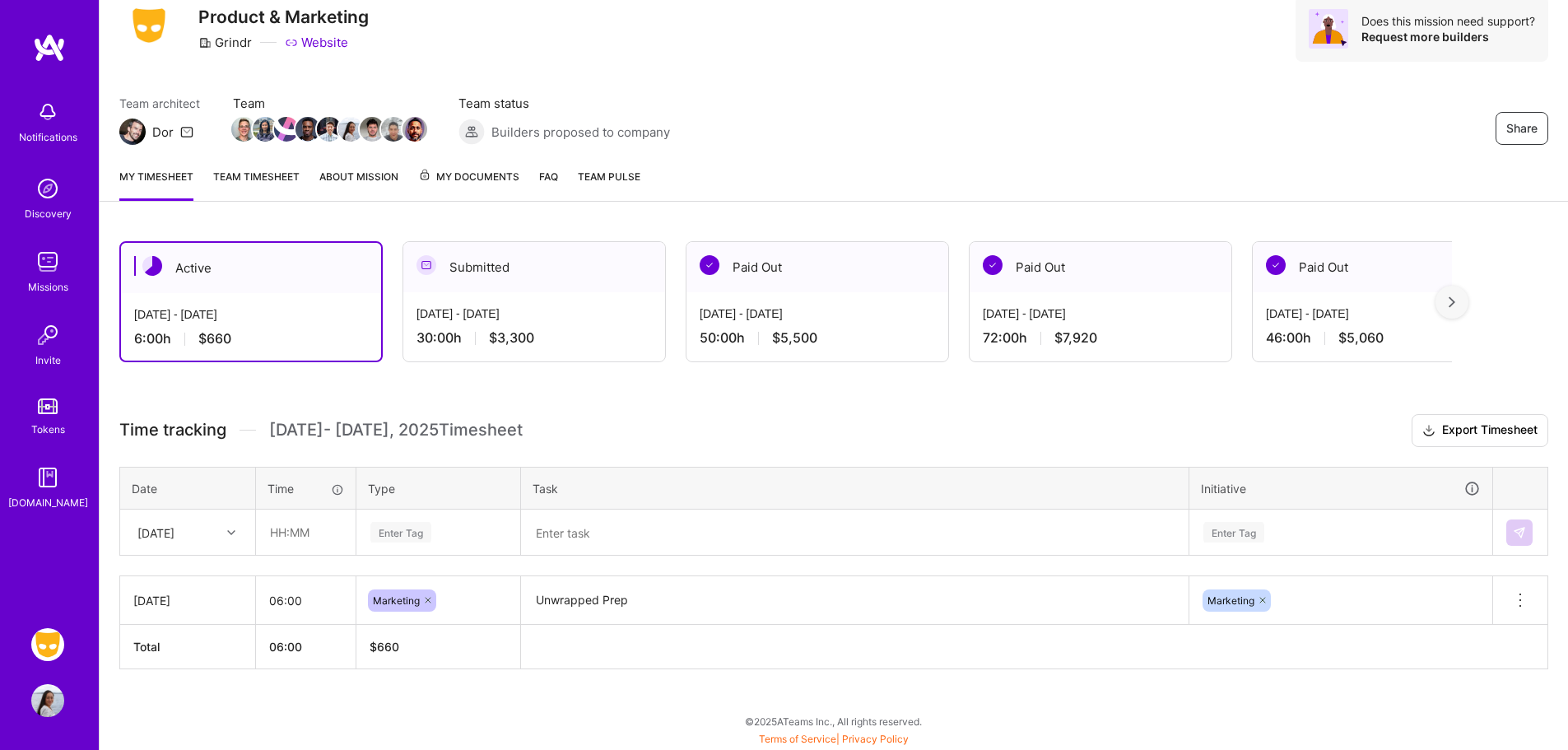
click at [534, 415] on h3 "Time tracking [DATE] - [DATE] Timesheet Export Timesheet" at bounding box center [834, 430] width 1429 height 33
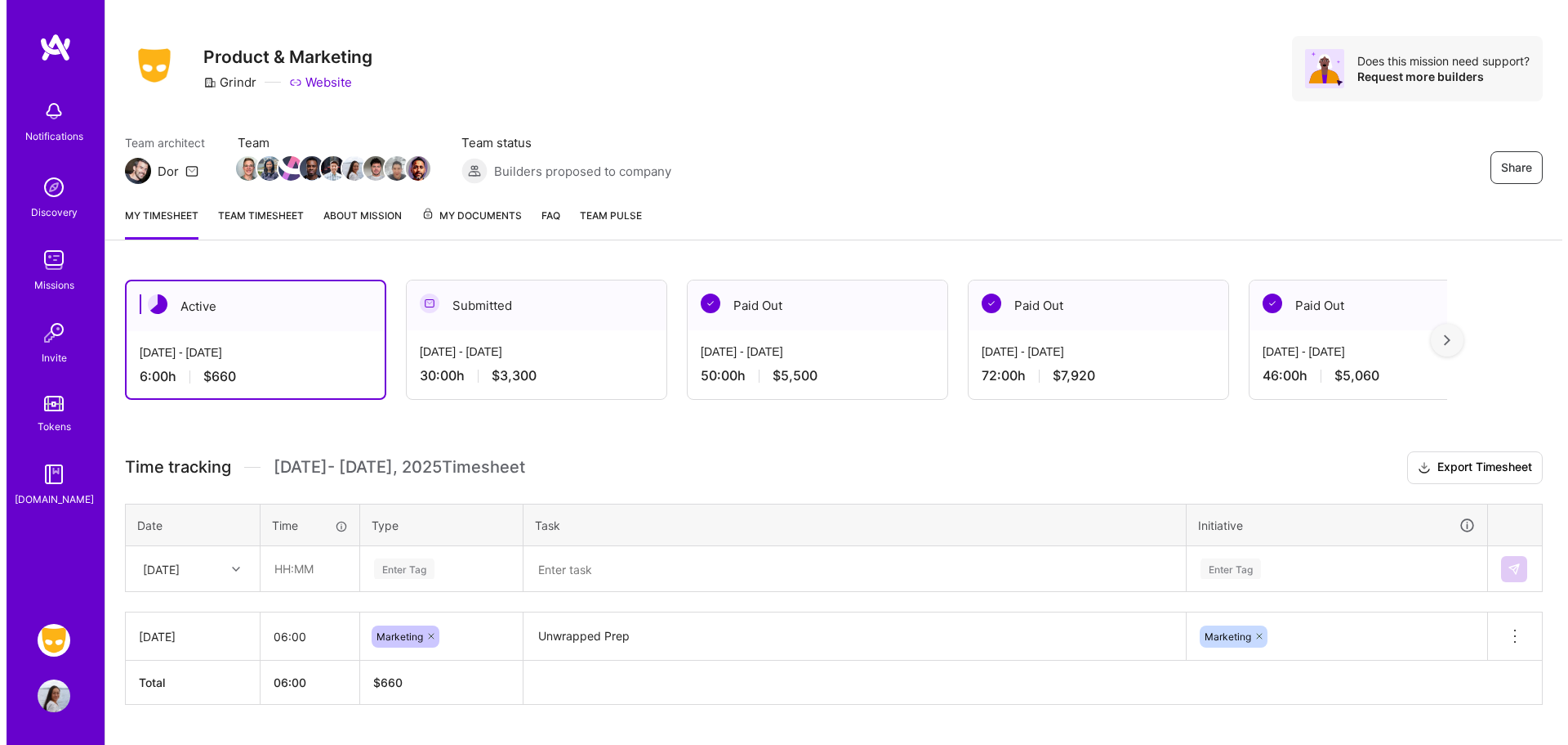
scroll to position [0, 0]
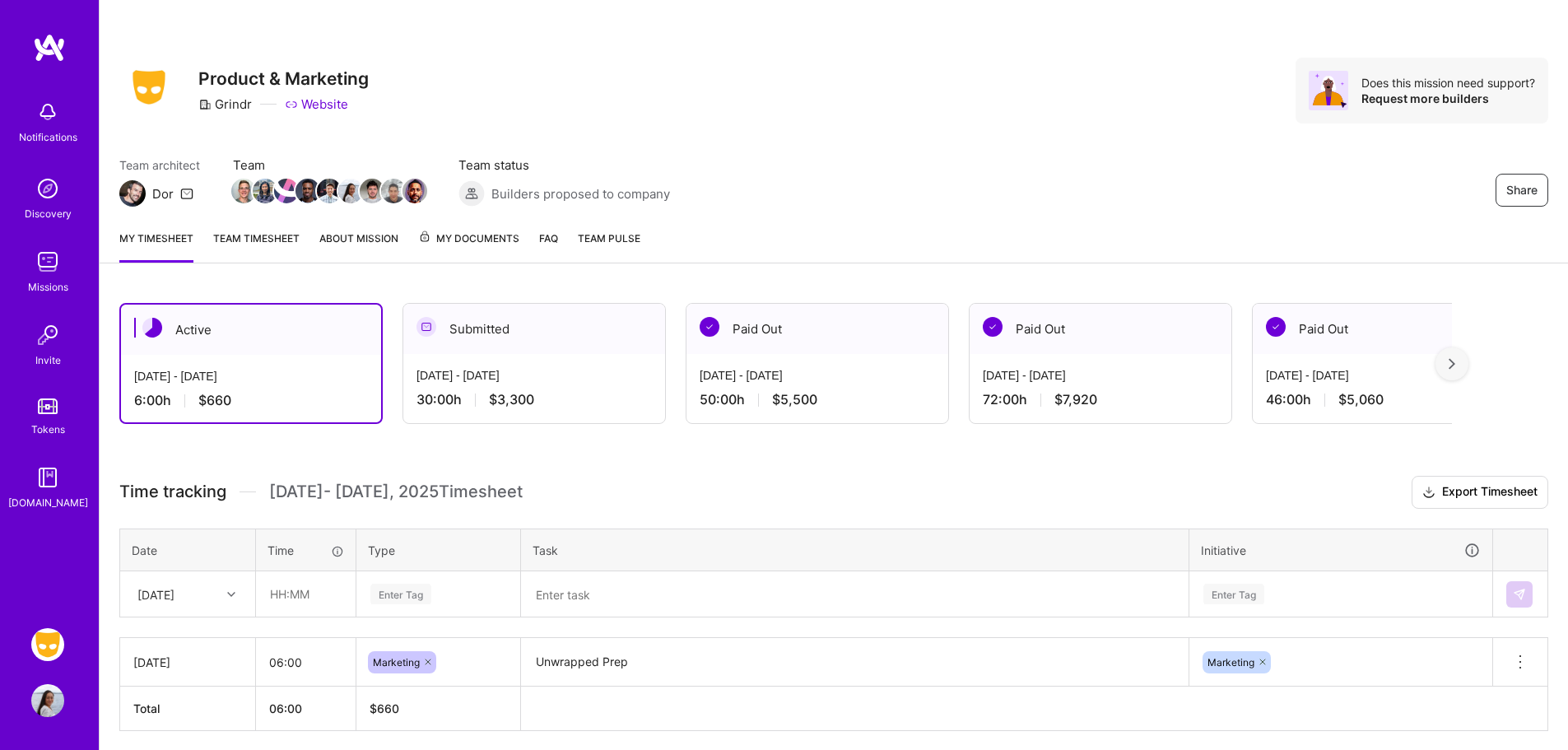
click at [267, 247] on link "Team timesheet" at bounding box center [256, 246] width 86 height 33
